Goal: Check status

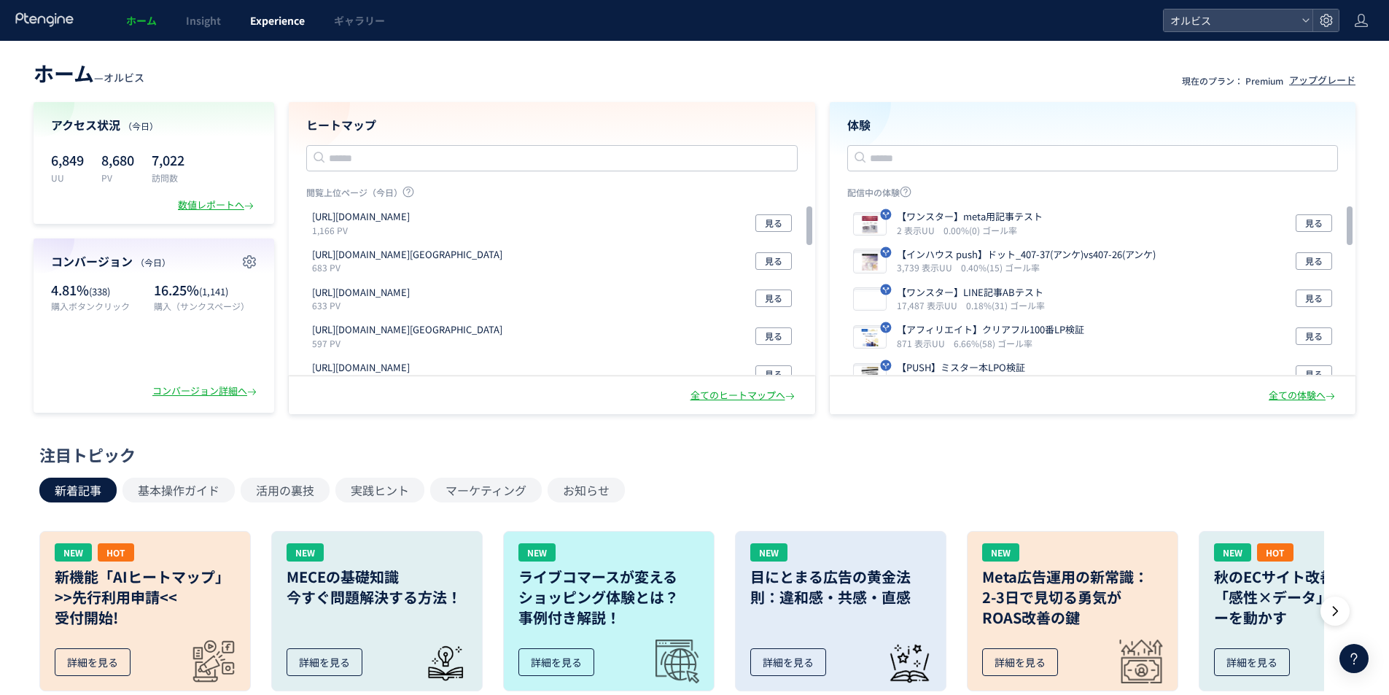
click at [288, 17] on span "Experience" at bounding box center [277, 20] width 55 height 15
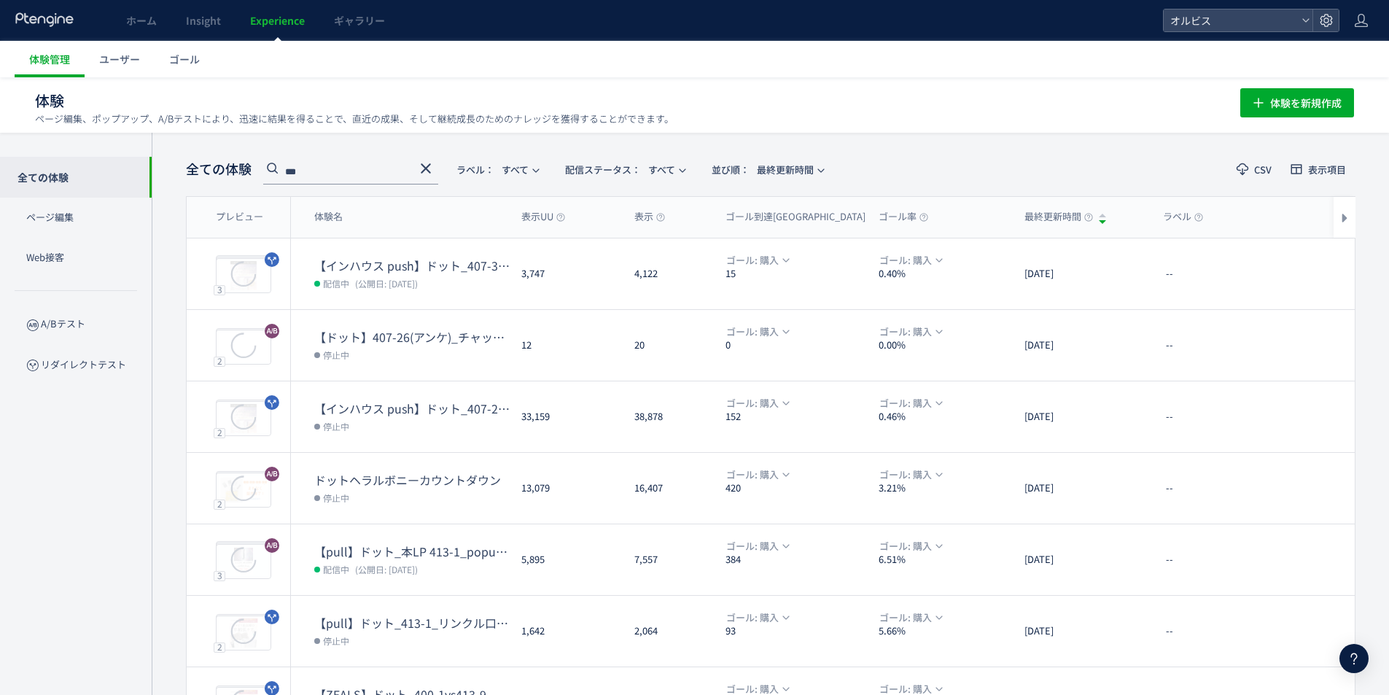
click at [375, 277] on span "(公開日: [DATE])" at bounding box center [386, 283] width 63 height 12
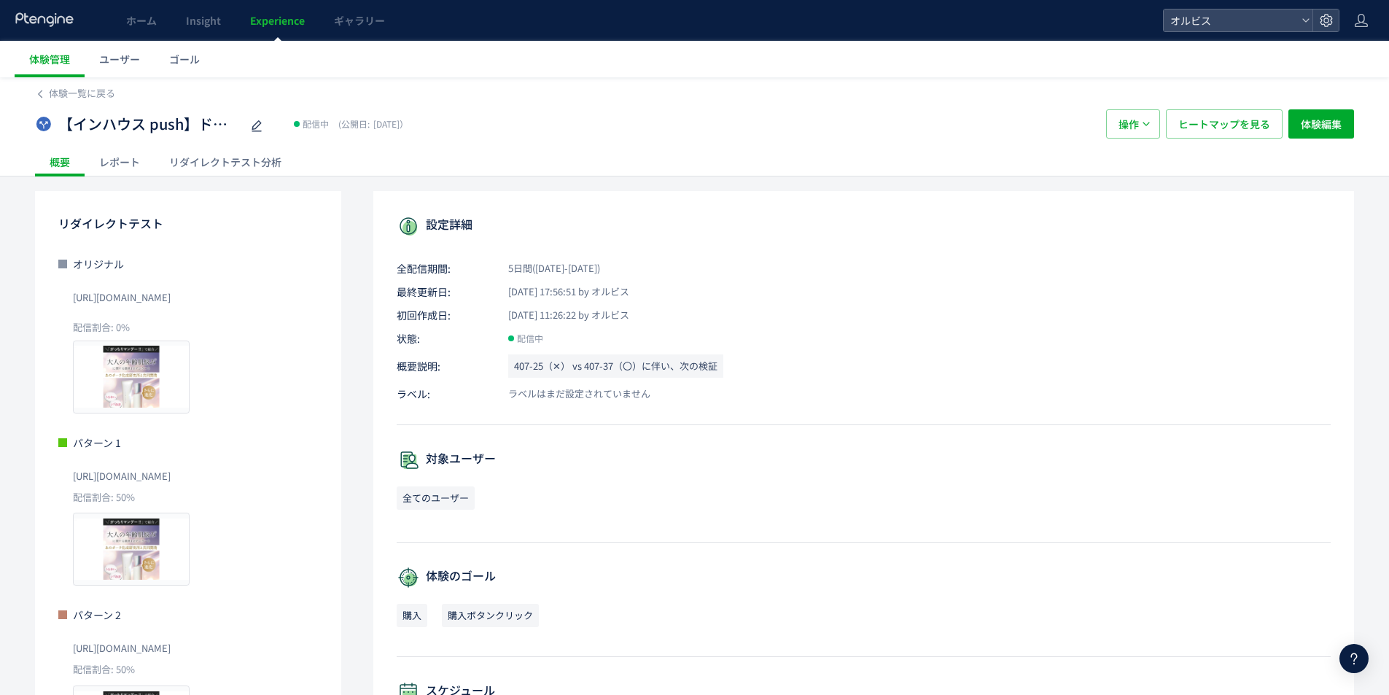
click at [217, 163] on div "リダイレクトテスト分析" at bounding box center [225, 161] width 141 height 29
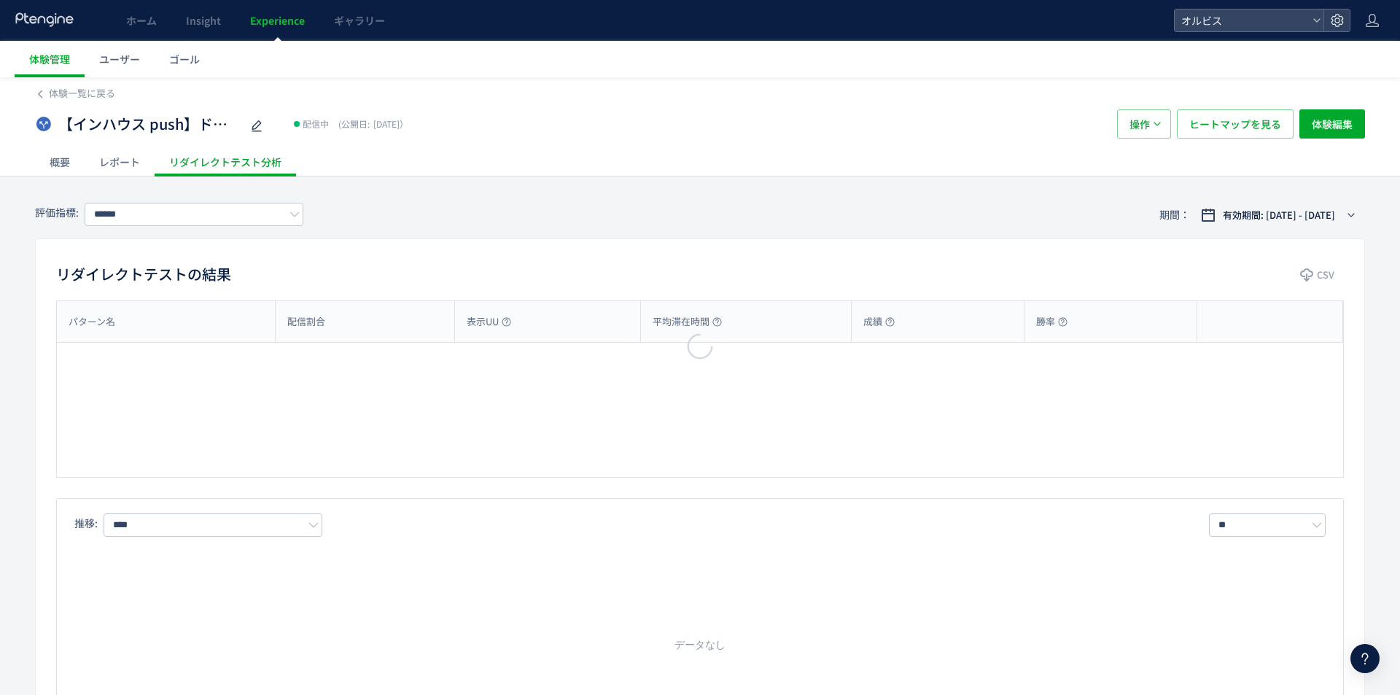
type input "**"
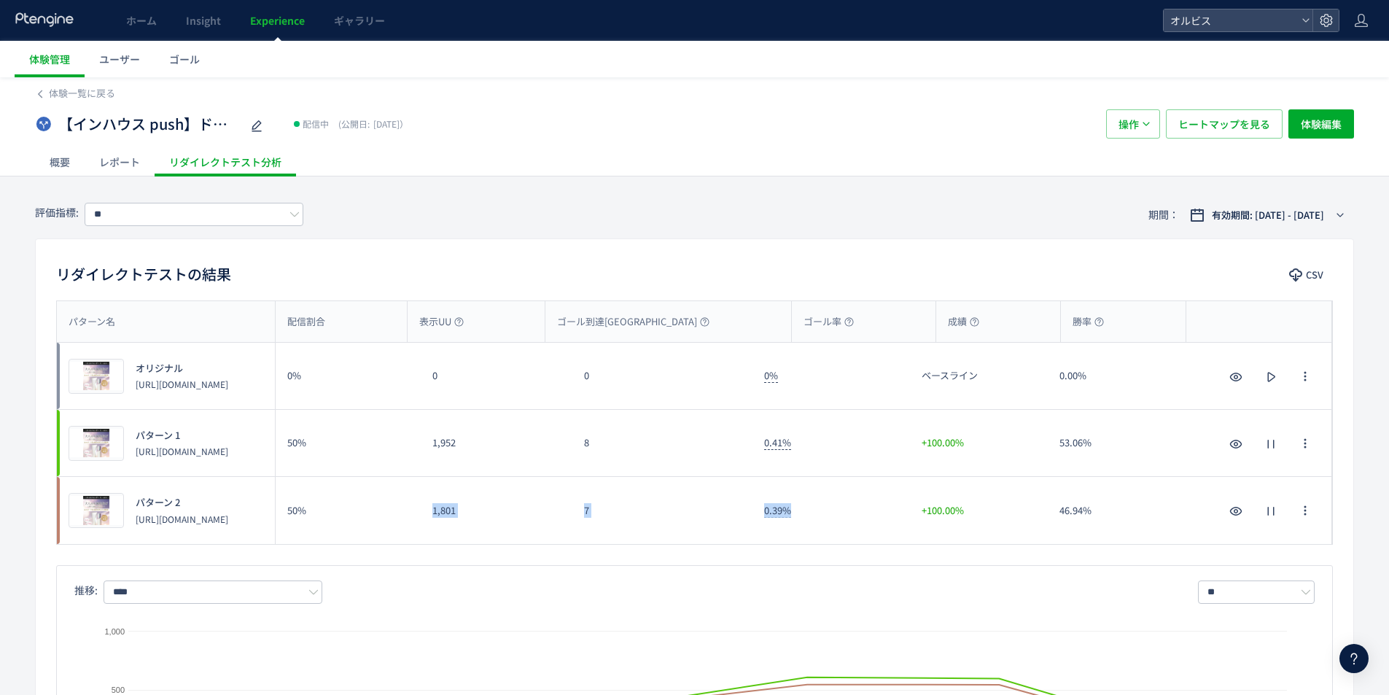
drag, startPoint x: 835, startPoint y: 514, endPoint x: 397, endPoint y: 517, distance: 437.4
click at [397, 517] on div "プレビュー パターン 2 [URL][DOMAIN_NAME] 50% 1,801 7 0.39% +100.00% 46.94% プレビュー パターン 2 …" at bounding box center [694, 510] width 1275 height 67
click at [614, 511] on div "7" at bounding box center [662, 510] width 180 height 67
click at [1200, 129] on span "ヒートマップを見る" at bounding box center [1224, 123] width 92 height 29
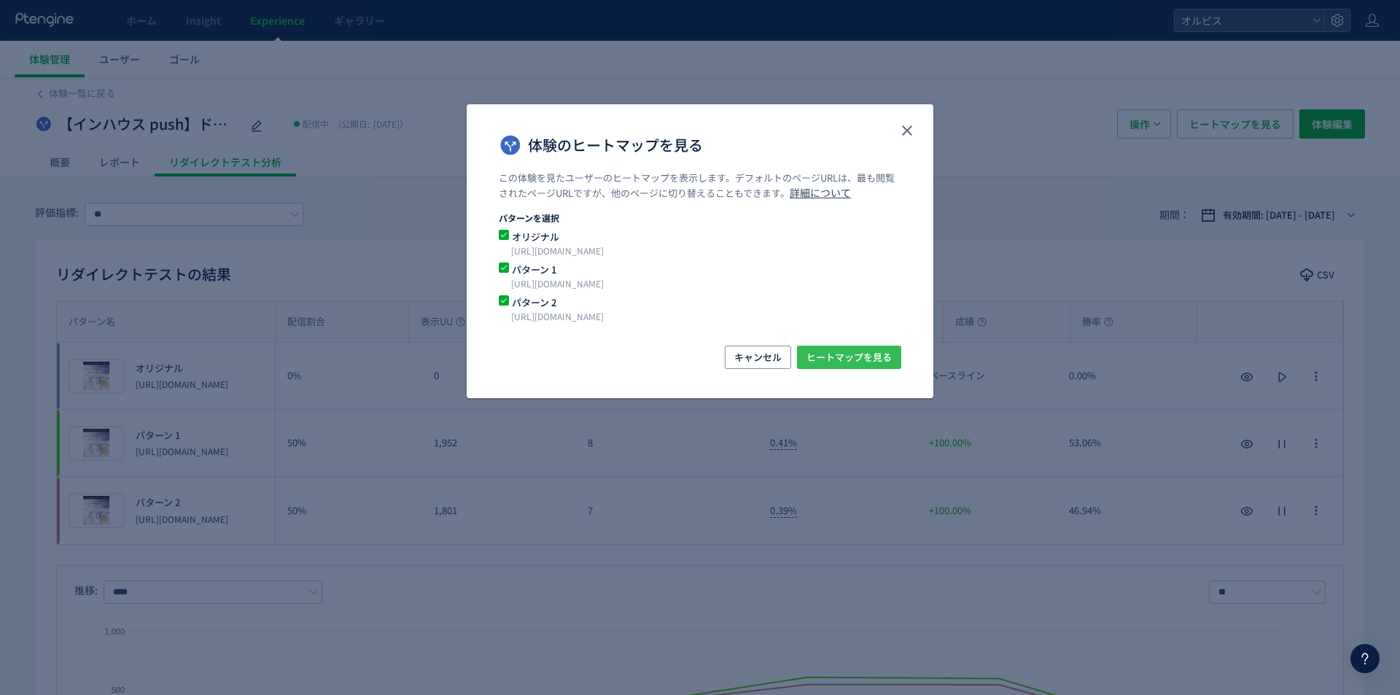
click at [807, 353] on span "ヒートマップを見る" at bounding box center [848, 357] width 85 height 23
click at [316, 533] on div "体験のヒートマップを見る この体験を見たユーザーのヒートマップを表示します。デフォルトのページURLは、最も閲覧されたページURLですが、他のページに切り替え…" at bounding box center [700, 347] width 1400 height 695
click at [910, 135] on use "close" at bounding box center [907, 130] width 10 height 10
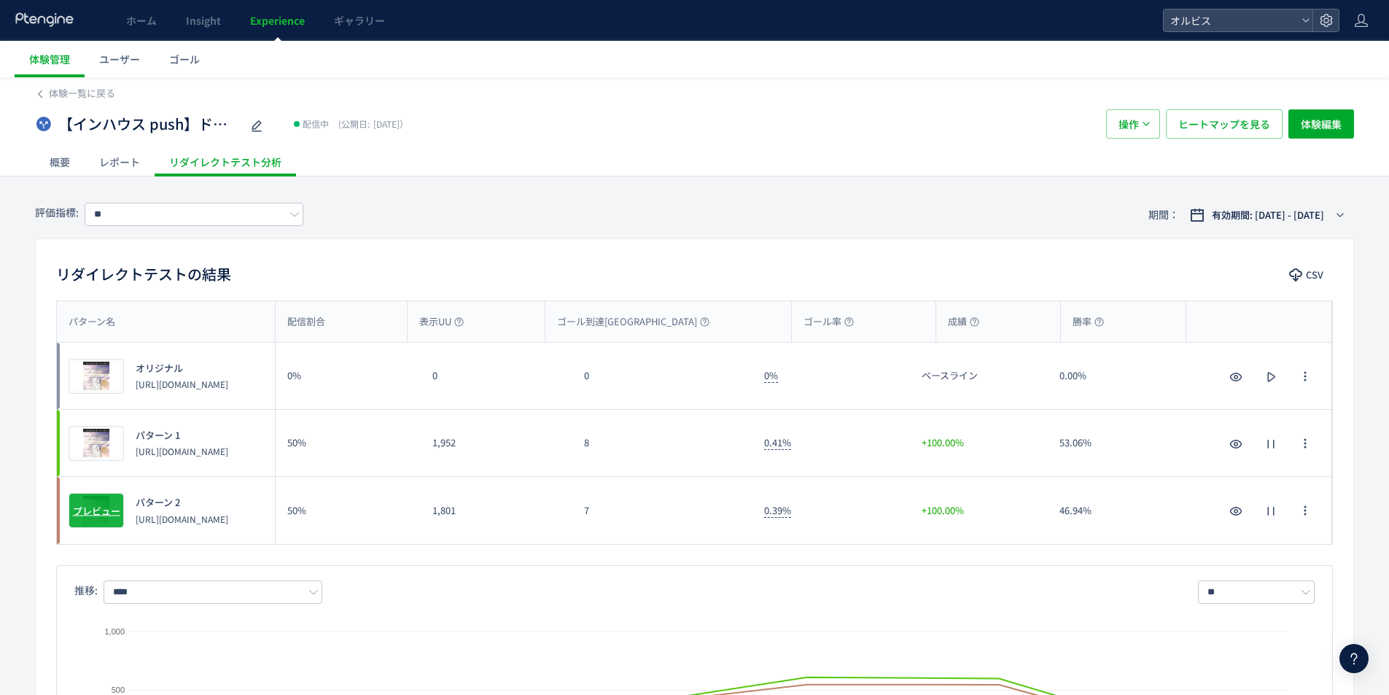
click at [104, 517] on span "プレビュー" at bounding box center [96, 511] width 47 height 14
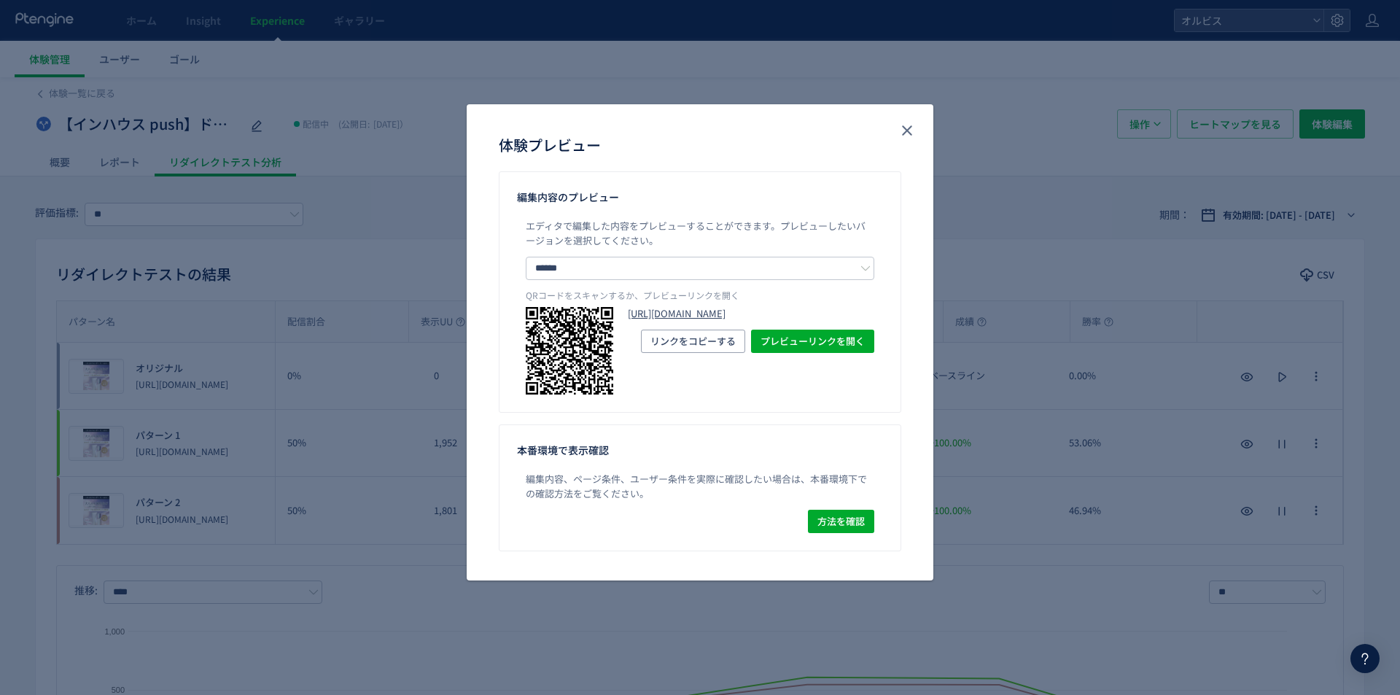
click at [696, 321] on link "[URL][DOMAIN_NAME]" at bounding box center [751, 314] width 246 height 14
click at [418, 397] on div "体験プレビュー 編集内容のプレビュー エディタで編集した内容をプレビューすることができます。 プレビューしたいバージョンを選択してください。 ****** オ…" at bounding box center [700, 347] width 1400 height 695
click at [893, 142] on div "体験プレビュー" at bounding box center [700, 144] width 402 height 23
click at [904, 137] on icon "close" at bounding box center [906, 130] width 17 height 17
